Goal: Task Accomplishment & Management: Use online tool/utility

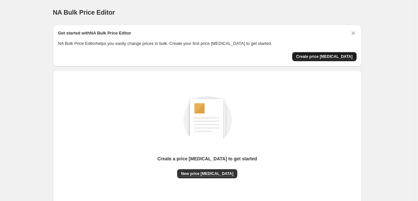
click at [325, 55] on span "Create price change job" at bounding box center [324, 56] width 57 height 5
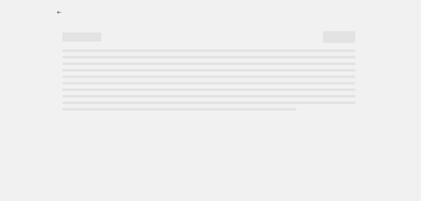
select select "percentage"
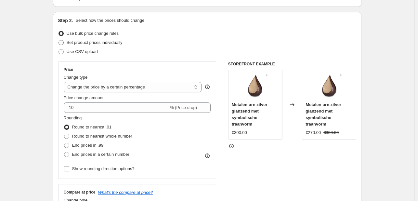
scroll to position [63, 0]
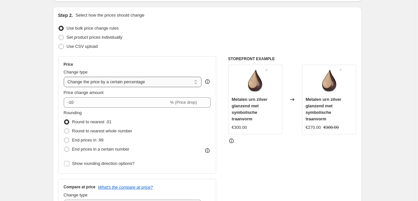
click at [101, 80] on select "Change the price to a certain amount Change the price by a certain amount Chang…" at bounding box center [133, 82] width 138 height 10
click at [65, 77] on select "Change the price to a certain amount Change the price by a certain amount Chang…" at bounding box center [133, 82] width 138 height 10
click at [105, 38] on span "Set product prices individually" at bounding box center [95, 37] width 56 height 5
click at [59, 35] on input "Set product prices individually" at bounding box center [59, 35] width 0 height 0
radio input "true"
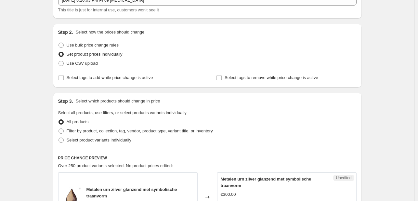
scroll to position [47, 0]
click at [107, 47] on span "Use bulk price change rules" at bounding box center [93, 44] width 52 height 5
click at [59, 43] on input "Use bulk price change rules" at bounding box center [59, 42] width 0 height 0
radio input "true"
select select "percentage"
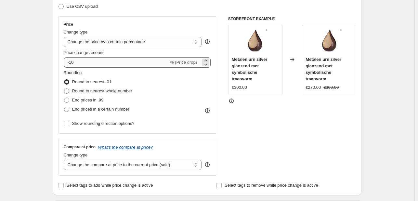
scroll to position [104, 0]
click at [120, 166] on select "Change the compare at price to the current price (sale) Change the compare at p…" at bounding box center [133, 164] width 138 height 10
select select "to"
click at [65, 159] on select "Change the compare at price to the current price (sale) Change the compare at p…" at bounding box center [133, 164] width 138 height 10
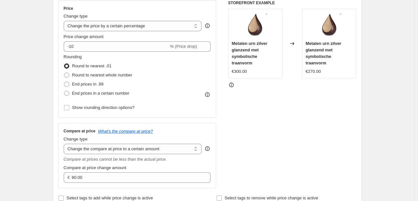
scroll to position [119, 0]
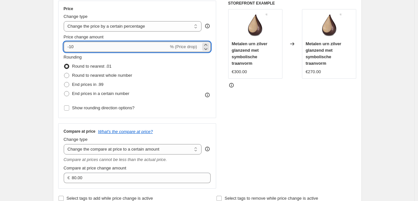
click at [130, 46] on input "-10" at bounding box center [116, 47] width 105 height 10
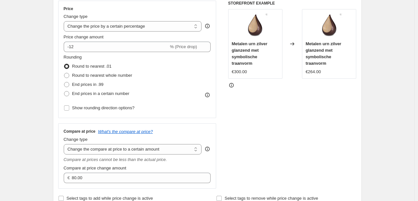
click at [165, 66] on div "Rounding Round to nearest .01 Round to nearest whole number End prices in .99 E…" at bounding box center [137, 76] width 147 height 44
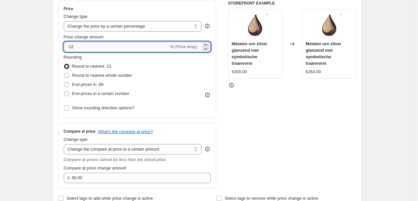
click at [157, 49] on input "-12" at bounding box center [116, 47] width 105 height 10
type input "-11"
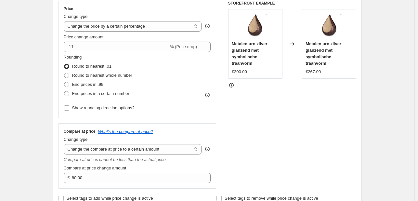
click at [173, 60] on div "Rounding Round to nearest .01 Round to nearest whole number End prices in .99 E…" at bounding box center [137, 76] width 147 height 44
click at [130, 74] on span "Round to nearest whole number" at bounding box center [102, 75] width 60 height 5
click at [64, 73] on input "Round to nearest whole number" at bounding box center [64, 73] width 0 height 0
radio input "true"
click at [152, 60] on div "Rounding Round to nearest .01 Round to nearest whole number End prices in .99 E…" at bounding box center [137, 76] width 147 height 44
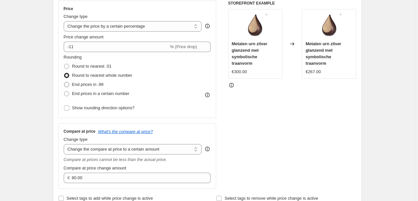
click at [99, 85] on span "End prices in .99" at bounding box center [88, 84] width 32 height 5
click at [64, 82] on input "End prices in .99" at bounding box center [64, 82] width 0 height 0
radio input "true"
click at [99, 69] on span "Round to nearest .01" at bounding box center [91, 66] width 39 height 7
click at [64, 64] on input "Round to nearest .01" at bounding box center [64, 64] width 0 height 0
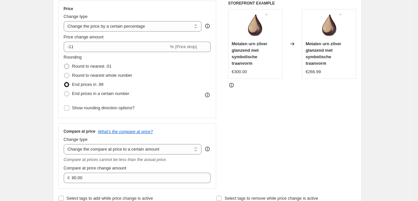
radio input "true"
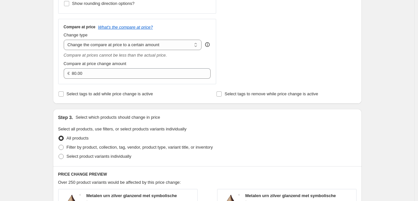
scroll to position [224, 0]
click at [144, 43] on select "Change the compare at price to the current price (sale) Change the compare at p…" at bounding box center [133, 44] width 138 height 10
click at [65, 39] on select "Change the compare at price to the current price (sale) Change the compare at p…" at bounding box center [133, 44] width 138 height 10
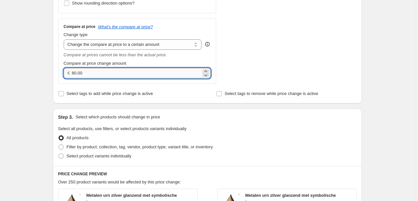
click at [155, 76] on input "80.00" at bounding box center [136, 73] width 129 height 10
type input "80.13"
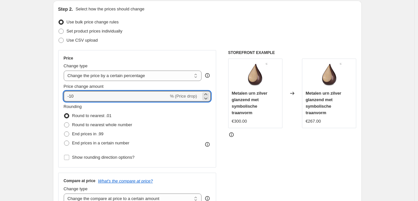
scroll to position [77, 0]
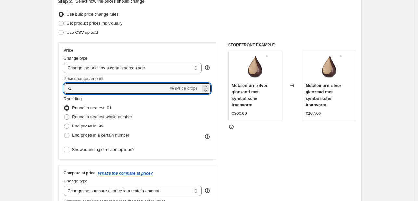
type input "-11"
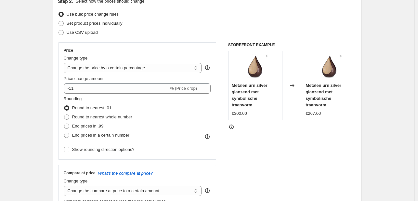
click at [194, 110] on div "Rounding Round to nearest .01 Round to nearest whole number End prices in .99 E…" at bounding box center [137, 118] width 147 height 44
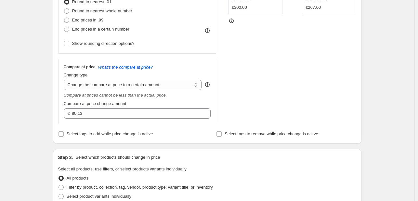
scroll to position [185, 0]
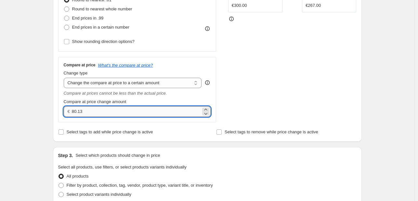
click at [191, 114] on input "80.13" at bounding box center [136, 111] width 129 height 10
click at [206, 113] on icon at bounding box center [206, 113] width 7 height 7
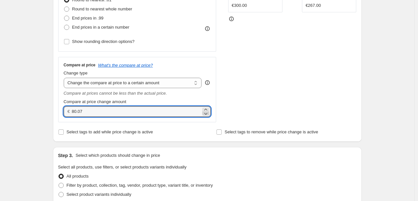
click at [206, 113] on icon at bounding box center [206, 113] width 7 height 7
click at [208, 108] on icon at bounding box center [206, 109] width 7 height 7
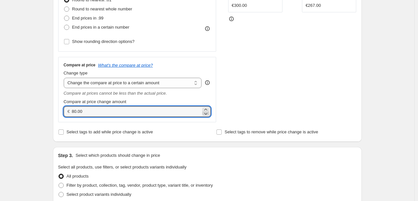
click at [207, 114] on icon at bounding box center [206, 113] width 7 height 7
type input "79.99"
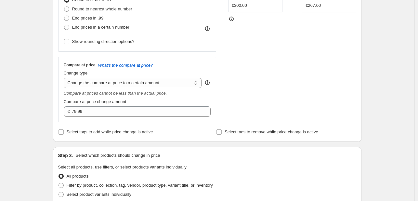
click at [206, 97] on div "Compare at price What's the compare at price? Change type Change the compare at…" at bounding box center [137, 89] width 147 height 54
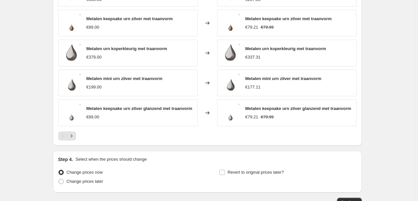
scroll to position [435, 0]
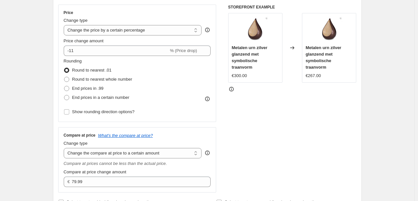
click at [206, 97] on icon at bounding box center [207, 99] width 7 height 7
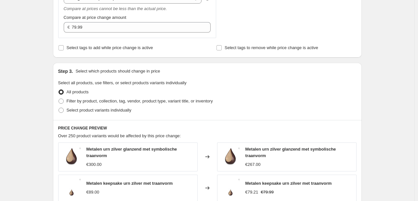
scroll to position [276, 0]
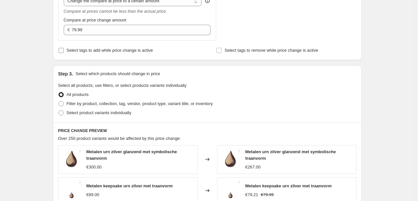
click at [135, 50] on span "Select tags to add while price change is active" at bounding box center [110, 50] width 86 height 5
click at [64, 50] on input "Select tags to add while price change is active" at bounding box center [61, 50] width 5 height 5
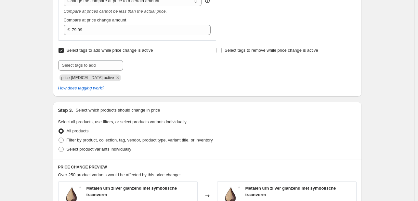
click at [135, 50] on span "Select tags to add while price change is active" at bounding box center [110, 50] width 86 height 5
click at [64, 50] on input "Select tags to add while price change is active" at bounding box center [61, 50] width 5 height 5
checkbox input "false"
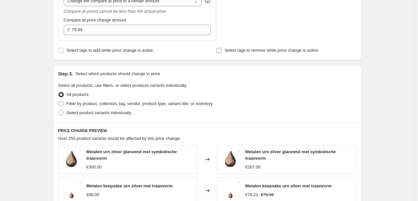
click at [226, 50] on span "Select tags to remove while price change is active" at bounding box center [272, 50] width 94 height 5
click at [222, 50] on input "Select tags to remove while price change is active" at bounding box center [219, 50] width 5 height 5
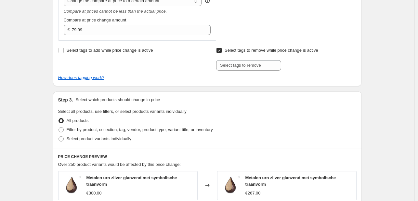
click at [226, 50] on span "Select tags to remove while price change is active" at bounding box center [272, 50] width 94 height 5
click at [222, 50] on input "Select tags to remove while price change is active" at bounding box center [219, 50] width 5 height 5
checkbox input "false"
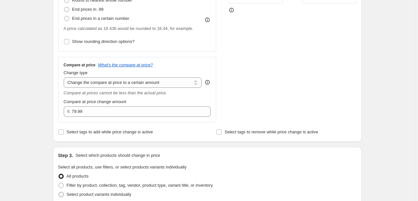
scroll to position [194, 0]
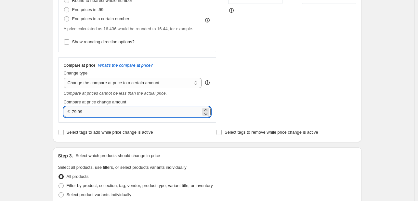
click at [98, 114] on input "79.99" at bounding box center [136, 112] width 129 height 10
click at [208, 107] on icon at bounding box center [206, 110] width 7 height 7
click at [205, 115] on icon at bounding box center [206, 114] width 7 height 7
type input "79.99"
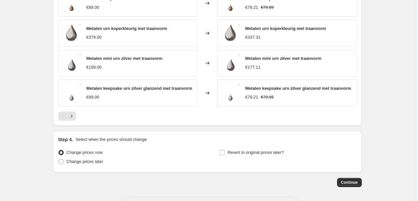
scroll to position [470, 0]
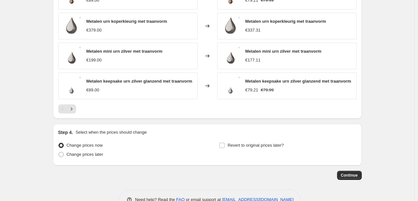
click at [192, 135] on div "Step 4. Select when the prices should change Change prices now Change prices la…" at bounding box center [207, 144] width 298 height 31
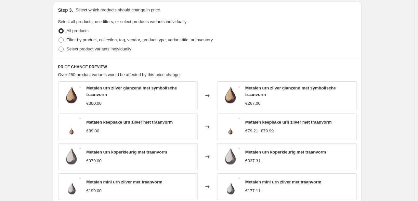
scroll to position [346, 0]
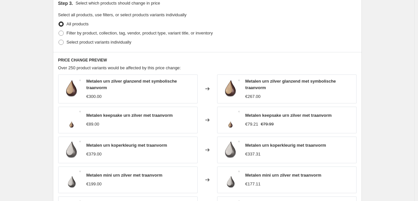
click at [169, 39] on div "Select product variants individually" at bounding box center [207, 42] width 298 height 9
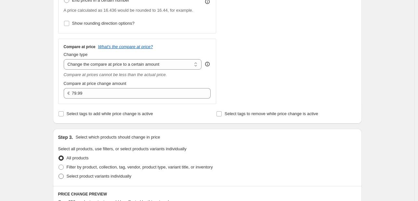
scroll to position [213, 0]
click at [121, 67] on select "Change the compare at price to the current price (sale) Change the compare at p…" at bounding box center [133, 64] width 138 height 10
select select "remove"
click at [65, 59] on select "Change the compare at price to the current price (sale) Change the compare at p…" at bounding box center [133, 64] width 138 height 10
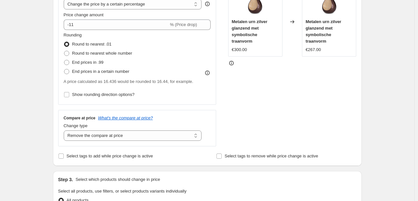
scroll to position [142, 0]
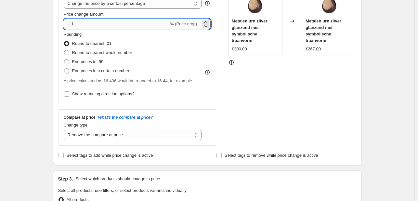
click at [139, 28] on input "-11" at bounding box center [116, 24] width 105 height 10
type input "-10"
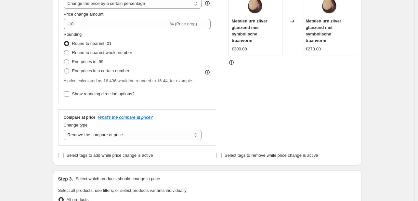
click at [168, 51] on div "Rounding Round to nearest .01 Round to nearest whole number End prices in .99 E…" at bounding box center [137, 53] width 147 height 44
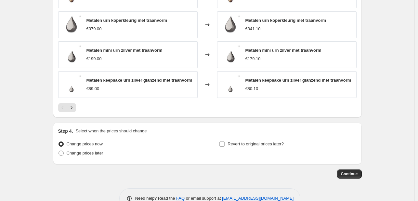
scroll to position [442, 0]
click at [72, 109] on icon "Next" at bounding box center [71, 108] width 7 height 7
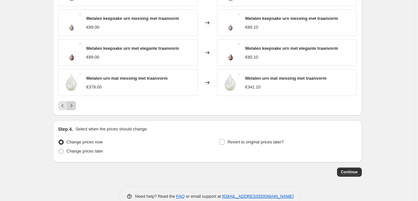
click at [72, 109] on button "Next" at bounding box center [71, 105] width 9 height 9
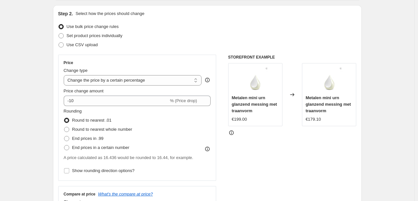
scroll to position [62, 0]
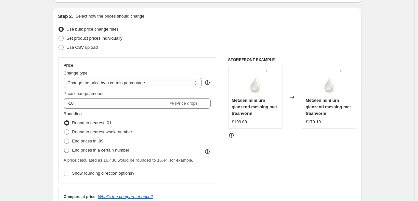
click at [102, 152] on span "End prices in a certain number" at bounding box center [100, 150] width 57 height 5
click at [64, 148] on input "End prices in a certain number" at bounding box center [64, 148] width 0 height 0
radio input "true"
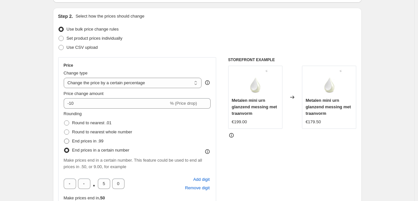
click at [98, 143] on span "End prices in .99" at bounding box center [88, 141] width 32 height 5
click at [64, 139] on input "End prices in .99" at bounding box center [64, 139] width 0 height 0
radio input "true"
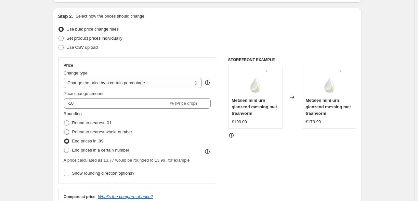
click at [110, 134] on span "Round to nearest whole number" at bounding box center [102, 131] width 60 height 5
click at [64, 130] on input "Round to nearest whole number" at bounding box center [64, 129] width 0 height 0
radio input "true"
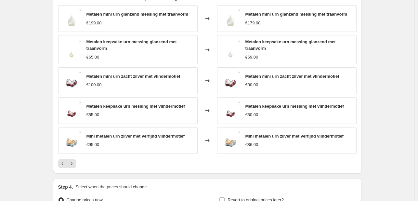
scroll to position [389, 0]
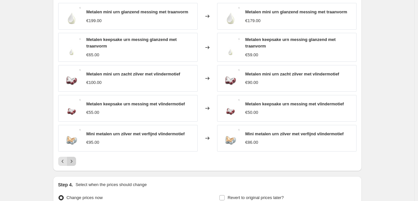
click at [74, 160] on icon "Next" at bounding box center [71, 161] width 7 height 7
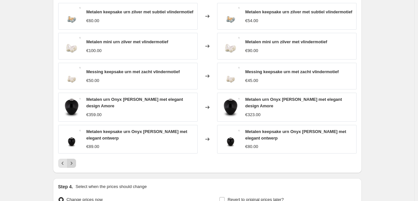
click at [74, 160] on icon "Next" at bounding box center [71, 163] width 7 height 7
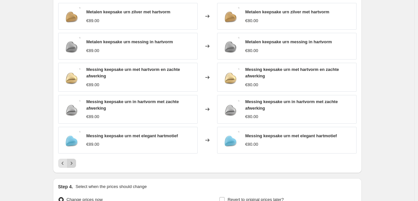
click at [74, 160] on icon "Next" at bounding box center [71, 163] width 7 height 7
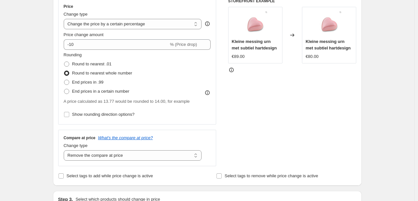
scroll to position [121, 0]
click at [93, 84] on span "End prices in .99" at bounding box center [88, 82] width 32 height 5
click at [64, 80] on input "End prices in .99" at bounding box center [64, 80] width 0 height 0
radio input "true"
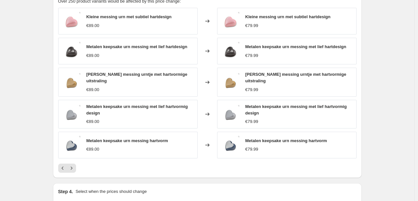
scroll to position [384, 0]
click at [74, 165] on icon "Next" at bounding box center [71, 168] width 7 height 7
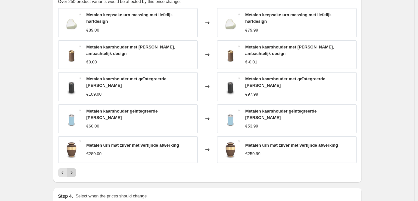
click at [74, 169] on icon "Next" at bounding box center [71, 172] width 7 height 7
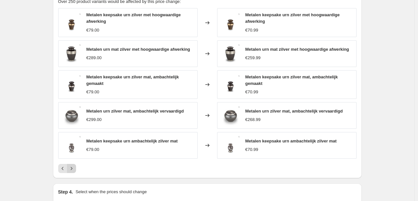
click at [74, 165] on icon "Next" at bounding box center [71, 168] width 7 height 7
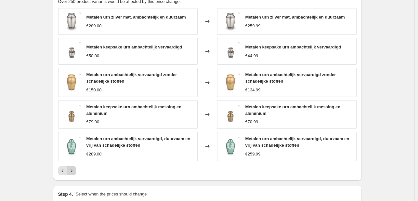
click at [74, 166] on button "Next" at bounding box center [71, 170] width 9 height 9
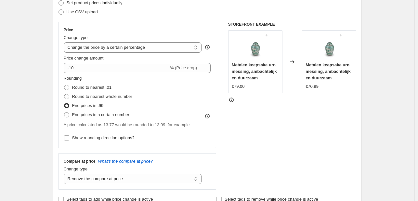
scroll to position [90, 0]
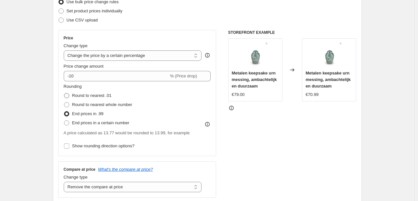
click at [109, 95] on span "Round to nearest .01" at bounding box center [91, 95] width 39 height 5
click at [64, 93] on input "Round to nearest .01" at bounding box center [64, 93] width 0 height 0
radio input "true"
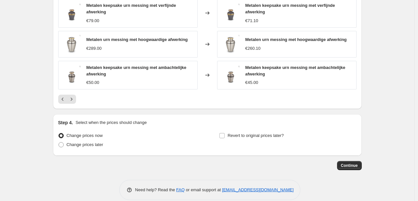
scroll to position [458, 0]
click at [71, 97] on icon "Next" at bounding box center [71, 98] width 7 height 7
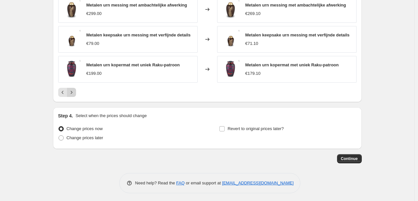
click at [71, 97] on div "PRICE CHANGE PREVIEW Over 250 product variants would be affected by this price …" at bounding box center [207, 7] width 309 height 191
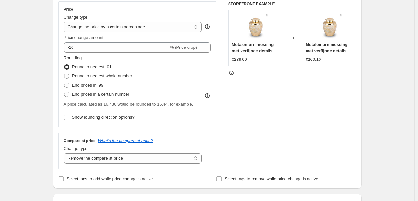
scroll to position [118, 0]
click at [78, 88] on span "End prices in .99" at bounding box center [88, 85] width 32 height 7
click at [64, 83] on input "End prices in .99" at bounding box center [64, 83] width 0 height 0
radio input "true"
click at [95, 76] on span "Round to nearest whole number" at bounding box center [102, 75] width 60 height 5
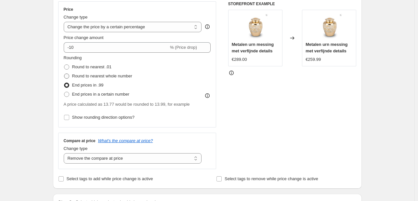
click at [64, 74] on input "Round to nearest whole number" at bounding box center [64, 73] width 0 height 0
radio input "true"
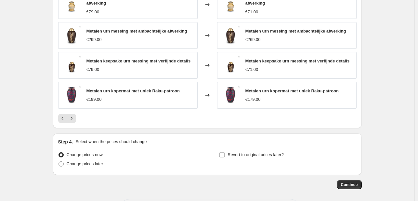
scroll to position [451, 0]
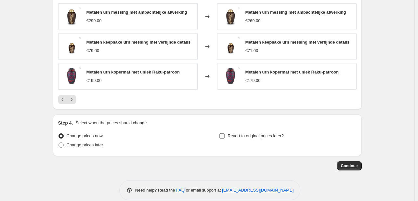
click at [279, 138] on span "Revert to original prices later?" at bounding box center [256, 136] width 56 height 7
click at [225, 138] on input "Revert to original prices later?" at bounding box center [221, 135] width 5 height 5
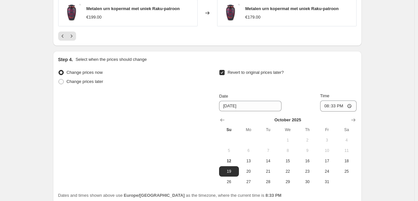
scroll to position [487, 0]
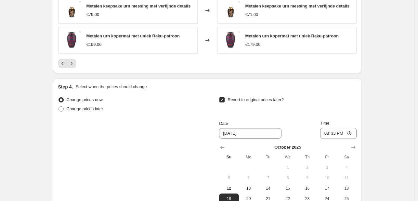
click at [230, 105] on div "Revert to original prices later?" at bounding box center [287, 105] width 137 height 20
click at [225, 100] on input "Revert to original prices later?" at bounding box center [221, 99] width 5 height 5
checkbox input "false"
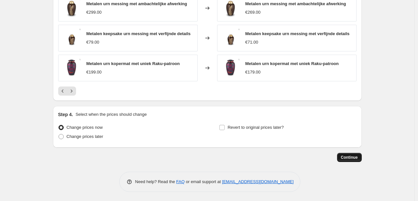
click at [351, 159] on span "Continue" at bounding box center [349, 157] width 17 height 5
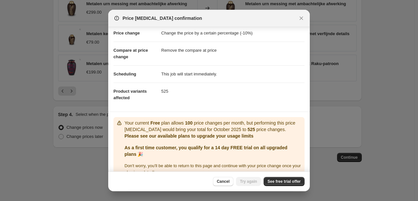
scroll to position [26, 0]
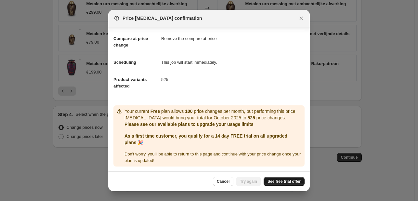
click at [294, 183] on span "See free trial offer" at bounding box center [284, 181] width 33 height 5
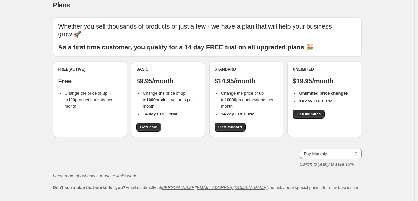
scroll to position [5, 0]
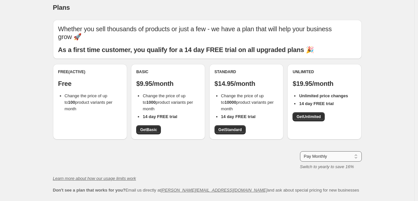
click at [308, 159] on select "Pay Monthly Pay Yearly (Save 16%)" at bounding box center [331, 156] width 62 height 10
click at [301, 151] on select "Pay Monthly Pay Yearly (Save 16%)" at bounding box center [331, 156] width 62 height 10
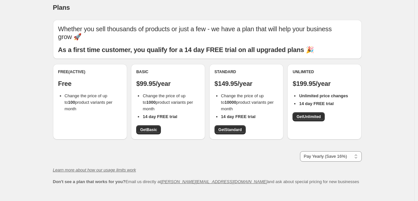
click at [313, 175] on div "Learn more about how our usage limits work Don't see a plan that works for you?…" at bounding box center [207, 176] width 309 height 18
click at [324, 159] on select "Pay Monthly Pay Yearly (Save 16%)" at bounding box center [331, 156] width 62 height 10
select select "month"
click at [301, 151] on select "Pay Monthly Pay Yearly (Save 16%)" at bounding box center [331, 156] width 62 height 10
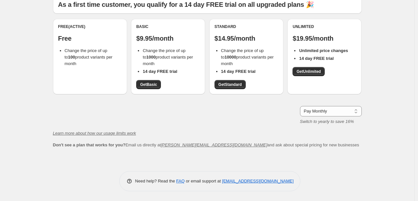
scroll to position [0, 0]
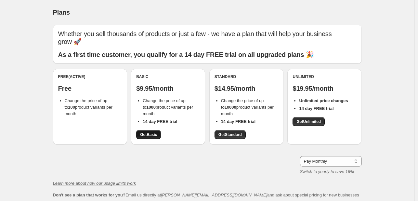
click at [148, 138] on link "Get Basic" at bounding box center [148, 134] width 25 height 9
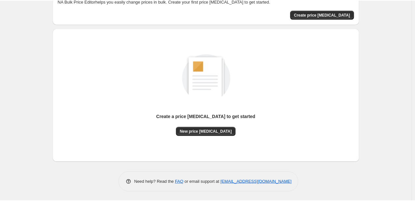
scroll to position [42, 0]
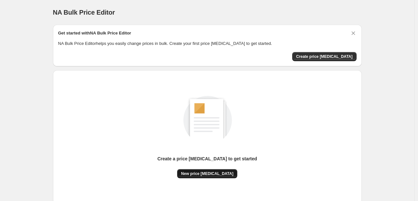
scroll to position [1, 0]
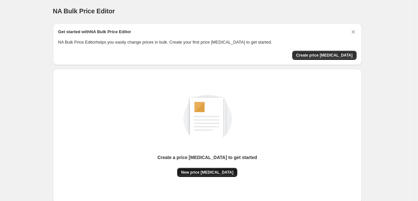
click at [207, 172] on span "New price [MEDICAL_DATA]" at bounding box center [207, 172] width 52 height 5
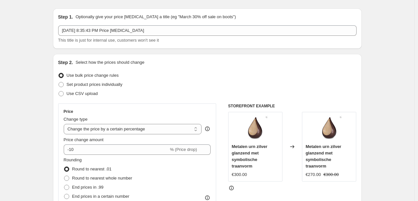
scroll to position [16, 0]
click at [163, 129] on select "Change the price to a certain amount Change the price by a certain amount Chang…" at bounding box center [133, 130] width 138 height 10
select select "to"
click at [65, 125] on select "Change the price to a certain amount Change the price by a certain amount Chang…" at bounding box center [133, 130] width 138 height 10
type input "80.00"
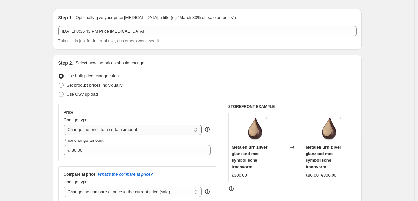
click at [104, 129] on select "Change the price to a certain amount Change the price by a certain amount Chang…" at bounding box center [133, 130] width 138 height 10
select select "percentage"
click at [65, 125] on select "Change the price to a certain amount Change the price by a certain amount Chang…" at bounding box center [133, 130] width 138 height 10
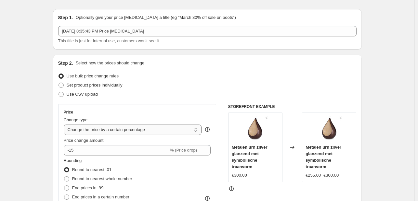
click at [107, 128] on select "Change the price to a certain amount Change the price by a certain amount Chang…" at bounding box center [133, 130] width 138 height 10
click at [65, 125] on select "Change the price to a certain amount Change the price by a certain amount Chang…" at bounding box center [133, 130] width 138 height 10
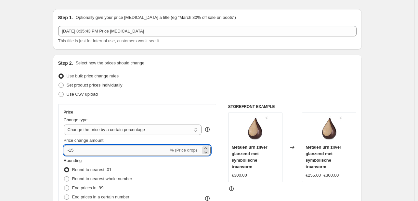
click at [111, 149] on input "-15" at bounding box center [116, 150] width 105 height 10
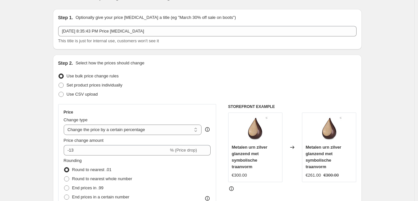
click at [199, 90] on div "Use CSV upload" at bounding box center [207, 94] width 298 height 9
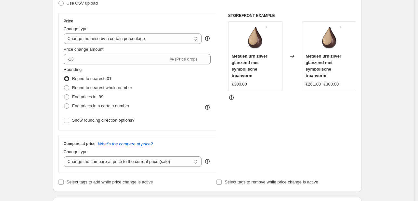
scroll to position [106, 0]
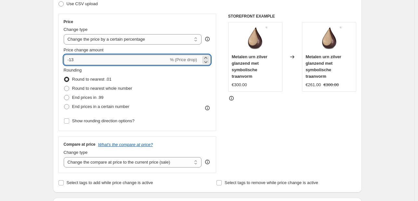
click at [142, 61] on input "-13" at bounding box center [116, 60] width 105 height 10
type input "-10"
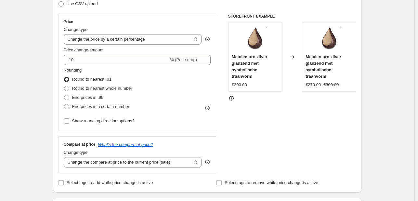
click at [160, 86] on div "Rounding Round to nearest .01 Round to nearest whole number End prices in .99 E…" at bounding box center [137, 89] width 147 height 44
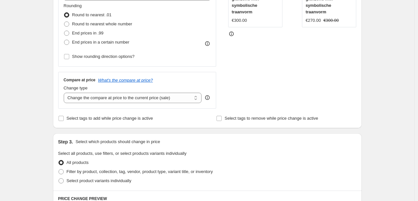
scroll to position [171, 0]
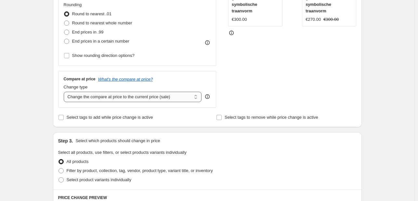
click at [155, 94] on select "Change the compare at price to the current price (sale) Change the compare at p…" at bounding box center [133, 97] width 138 height 10
select select "remove"
click at [65, 92] on select "Change the compare at price to the current price (sale) Change the compare at p…" at bounding box center [133, 97] width 138 height 10
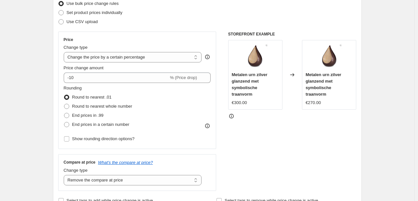
scroll to position [73, 0]
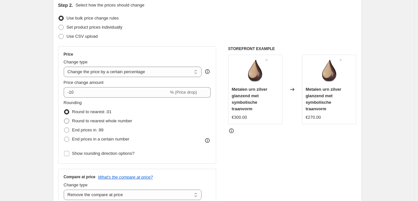
click at [121, 119] on span "Round to nearest whole number" at bounding box center [102, 120] width 60 height 5
click at [64, 119] on input "Round to nearest whole number" at bounding box center [64, 118] width 0 height 0
radio input "true"
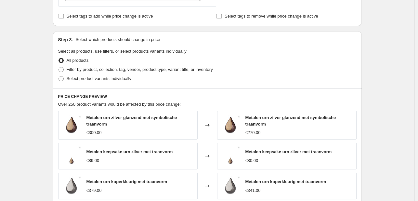
scroll to position [451, 0]
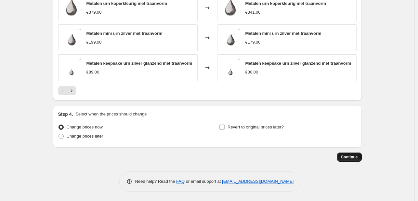
click at [355, 156] on span "Continue" at bounding box center [349, 156] width 17 height 5
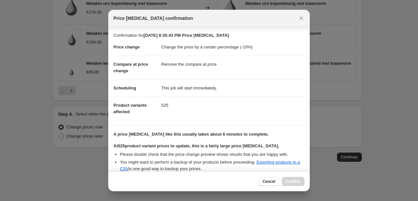
scroll to position [68, 0]
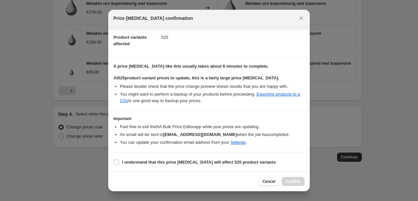
click at [215, 166] on section "I understand that this price [MEDICAL_DATA] will affect 525 product variants" at bounding box center [209, 162] width 202 height 20
click at [223, 162] on b "I understand that this price [MEDICAL_DATA] will affect 525 product variants" at bounding box center [199, 162] width 154 height 5
click at [119, 162] on input "I understand that this price [MEDICAL_DATA] will affect 525 product variants" at bounding box center [116, 162] width 5 height 5
checkbox input "true"
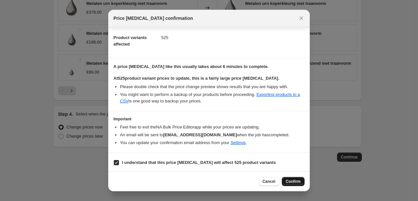
click at [304, 182] on button "Confirm" at bounding box center [293, 181] width 23 height 9
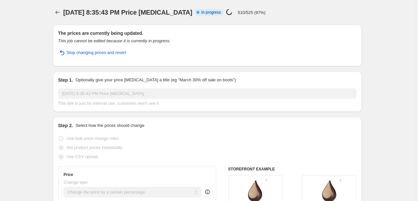
select select "percentage"
select select "remove"
